Goal: Download file/media

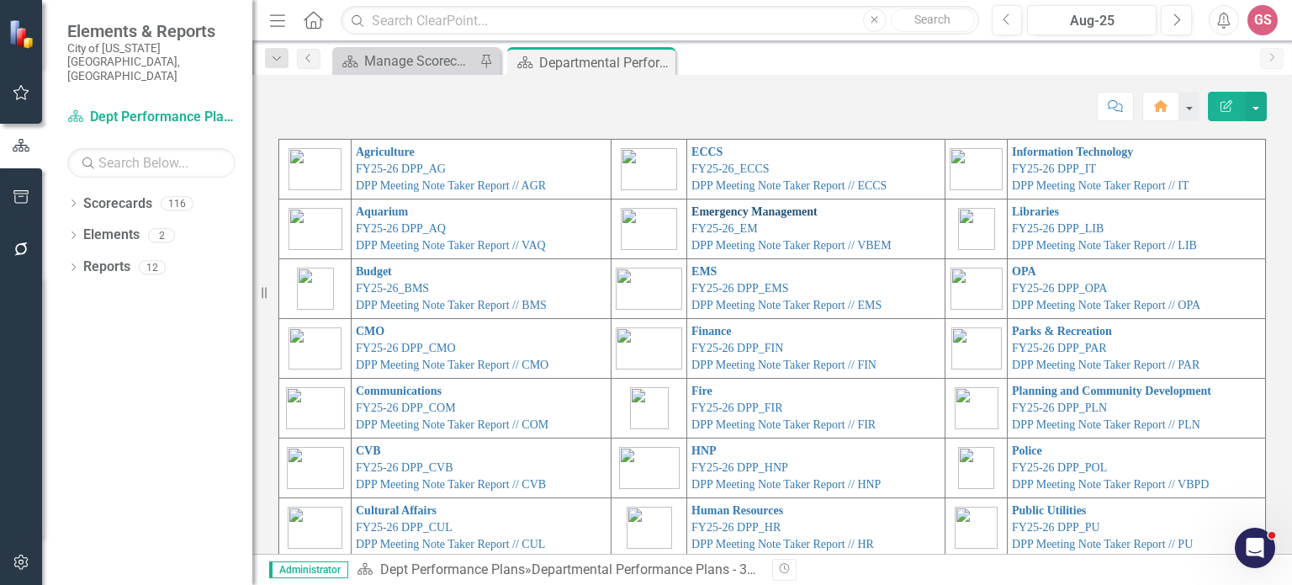
click at [694, 208] on link "Emergency Management" at bounding box center [755, 211] width 126 height 13
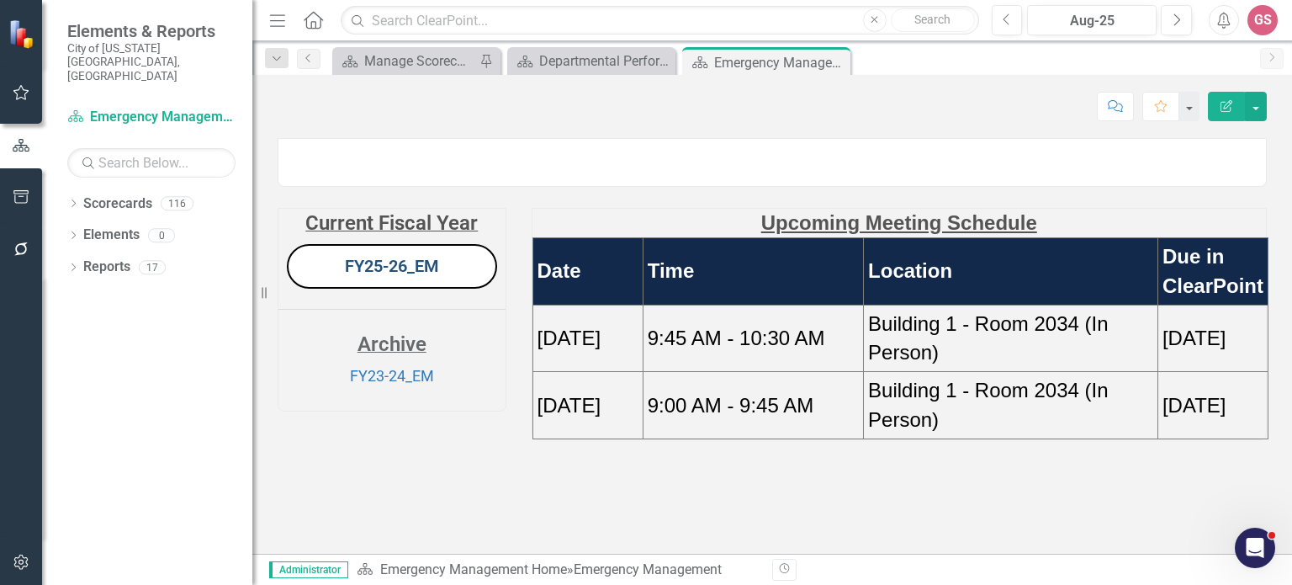
click at [374, 276] on link "FY25-26_EM" at bounding box center [392, 266] width 94 height 20
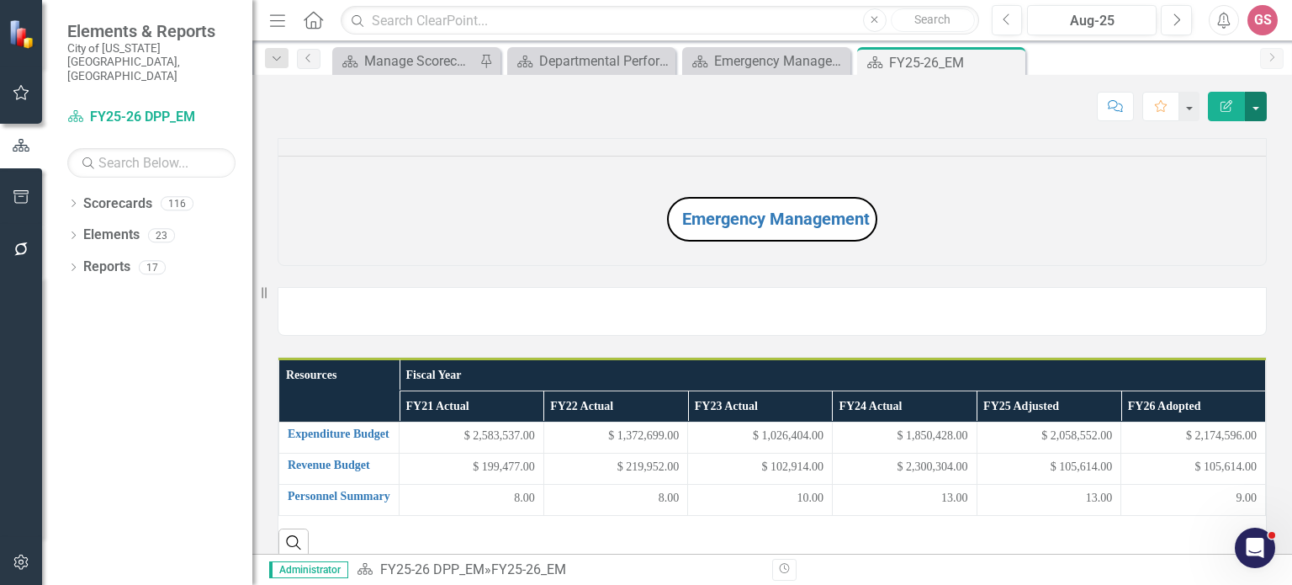
click at [1256, 103] on button "button" at bounding box center [1256, 106] width 22 height 29
click at [1210, 236] on link "PDF Export to PDF" at bounding box center [1198, 235] width 136 height 31
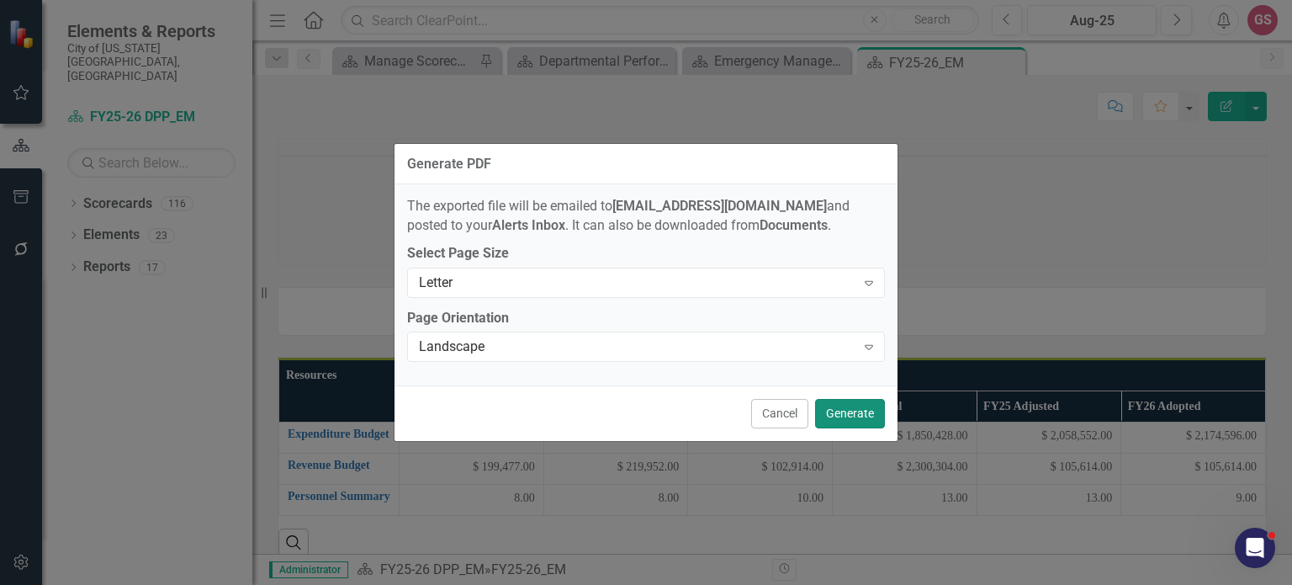
click at [856, 414] on button "Generate" at bounding box center [850, 413] width 70 height 29
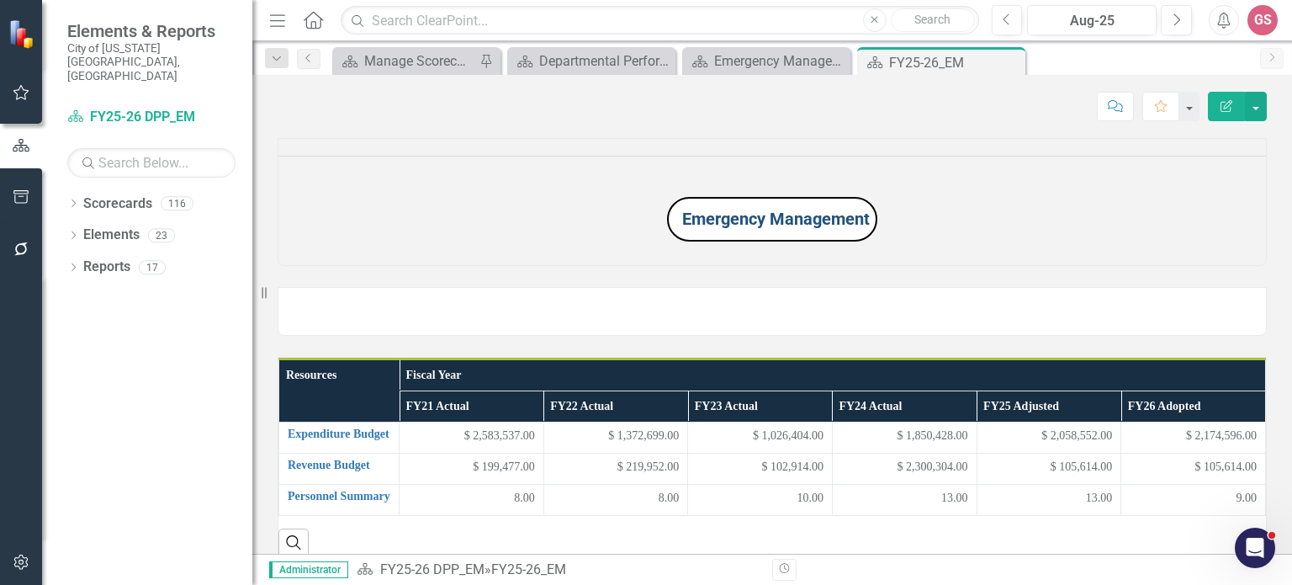
click at [771, 229] on link "Emergency Management" at bounding box center [776, 219] width 188 height 20
